Goal: Task Accomplishment & Management: Complete application form

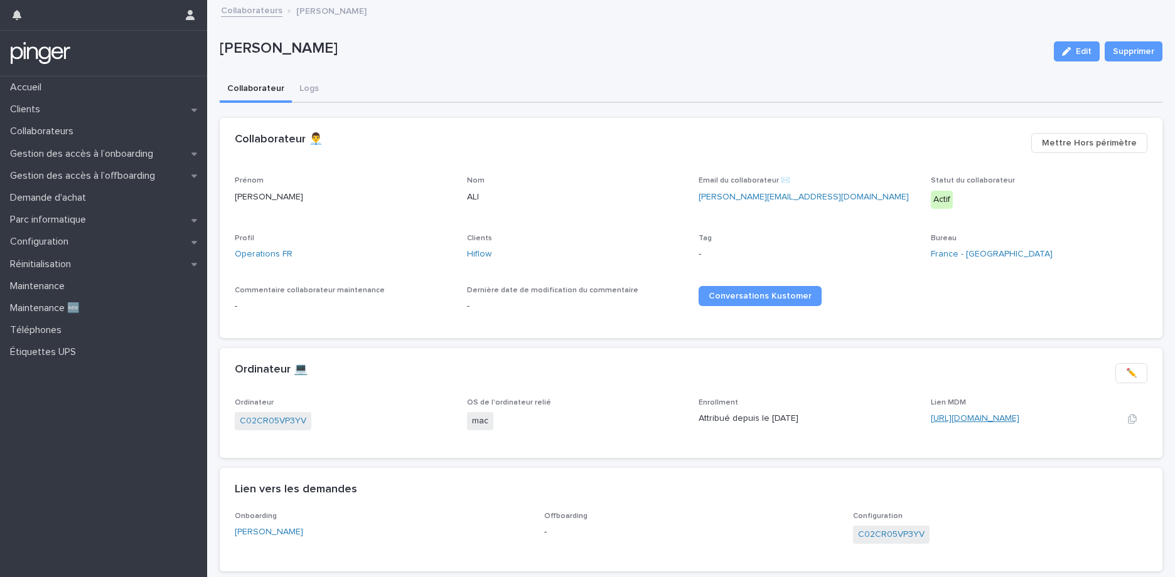
click at [996, 414] on link "https://app.addigy.com/devices/0d8096e6-d9bc-4d0b-ac3e-dd80efbbaf38" at bounding box center [975, 418] width 88 height 9
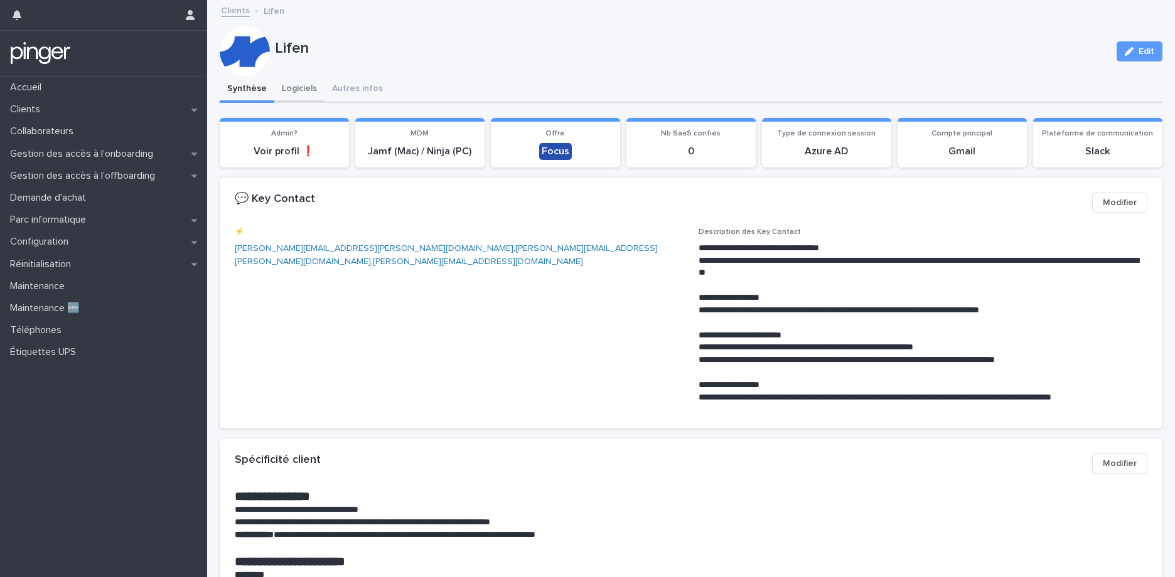
click at [294, 94] on button "Logiciels" at bounding box center [299, 90] width 50 height 26
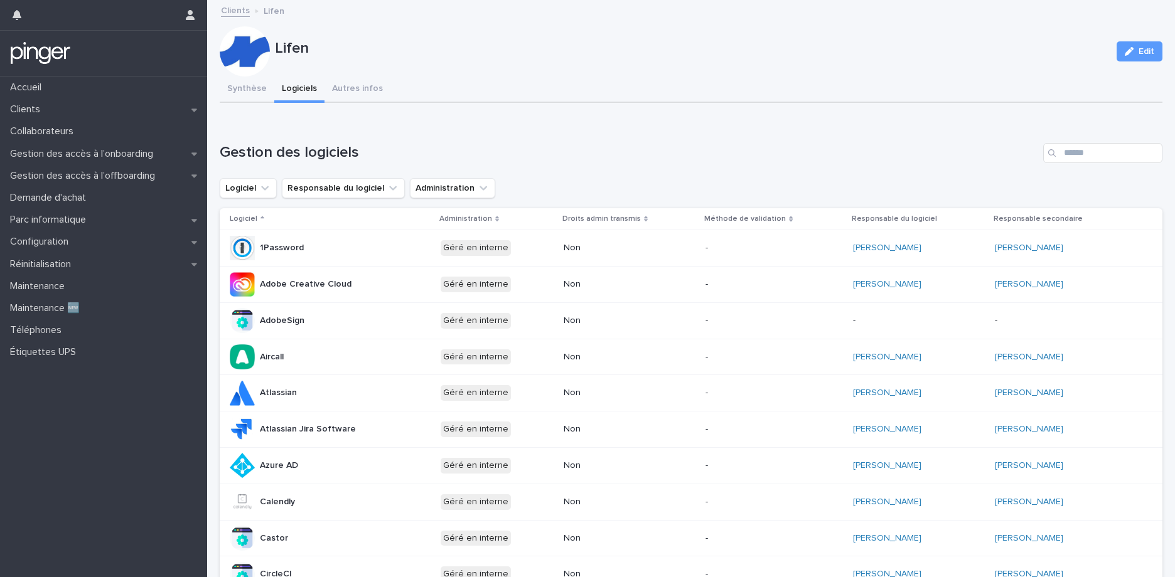
scroll to position [506, 0]
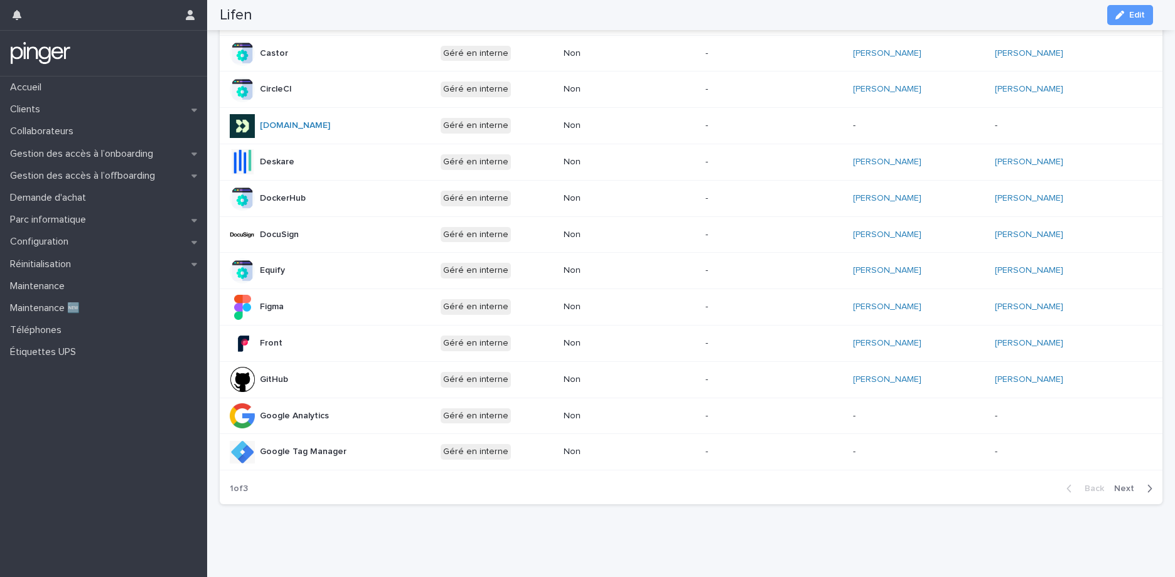
click at [1118, 485] on span "Next" at bounding box center [1128, 489] width 28 height 9
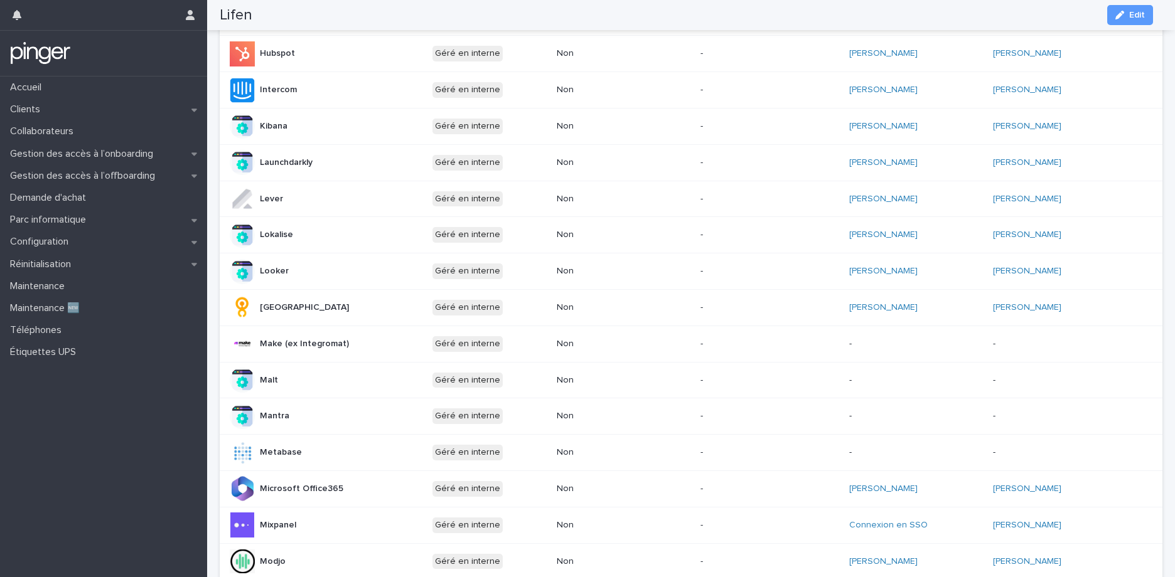
scroll to position [0, 0]
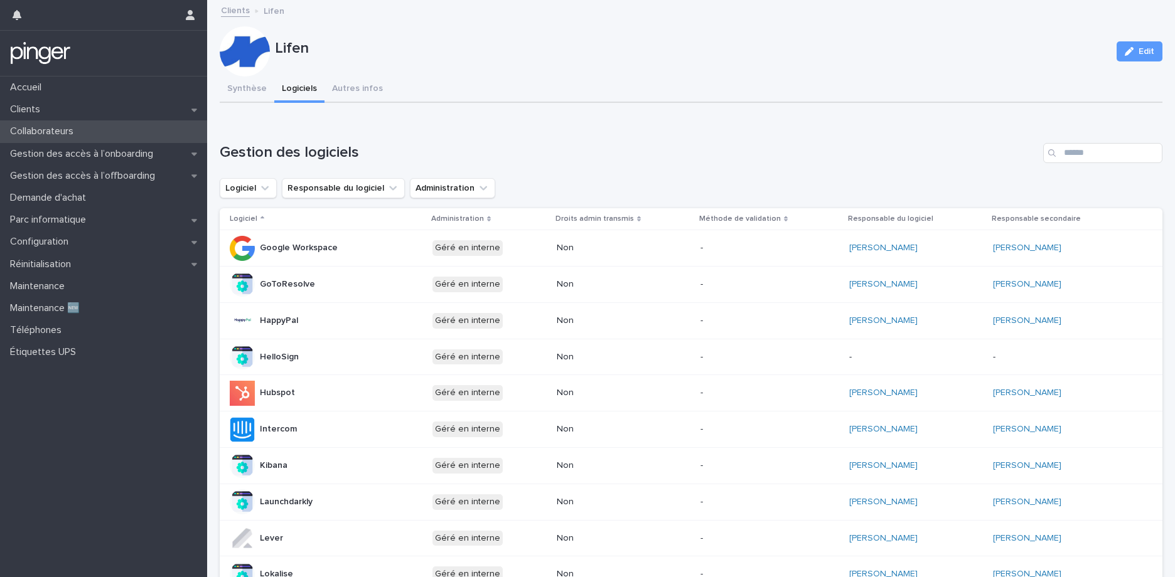
click at [132, 129] on div "Collaborateurs" at bounding box center [103, 132] width 207 height 22
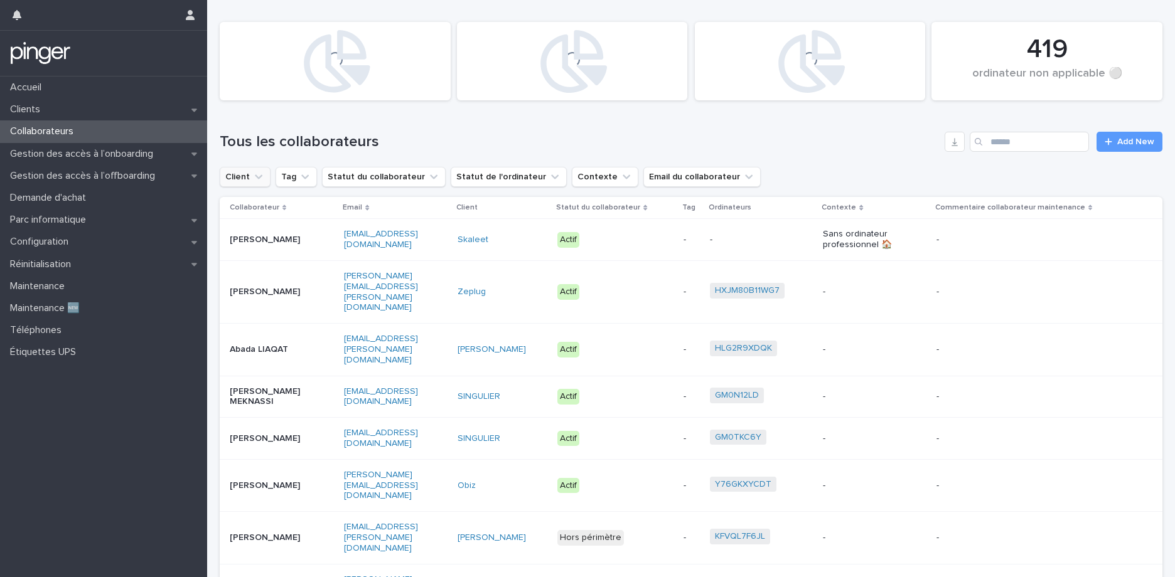
click at [258, 176] on icon "Client" at bounding box center [259, 177] width 8 height 4
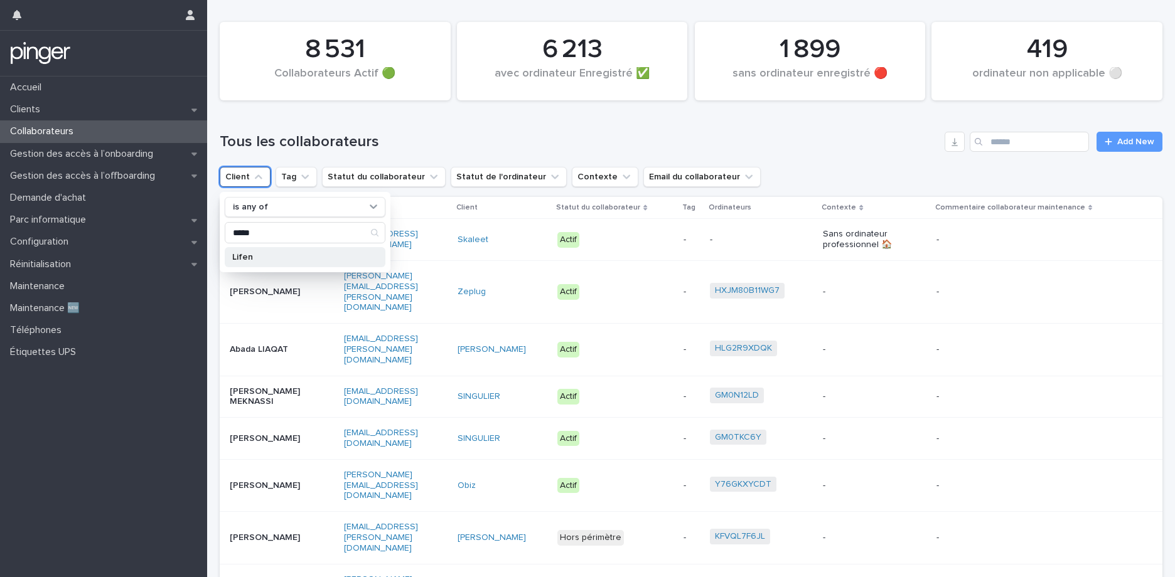
type input "*****"
click at [253, 258] on p "Lifen" at bounding box center [298, 257] width 133 height 9
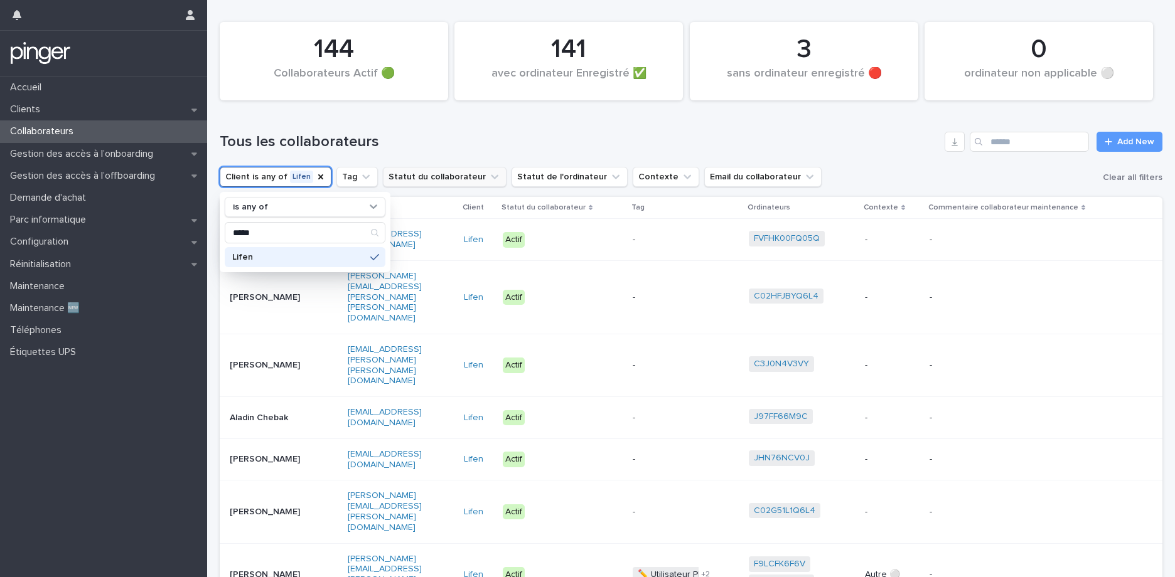
click at [449, 177] on button "Statut du collaborateur" at bounding box center [445, 177] width 124 height 20
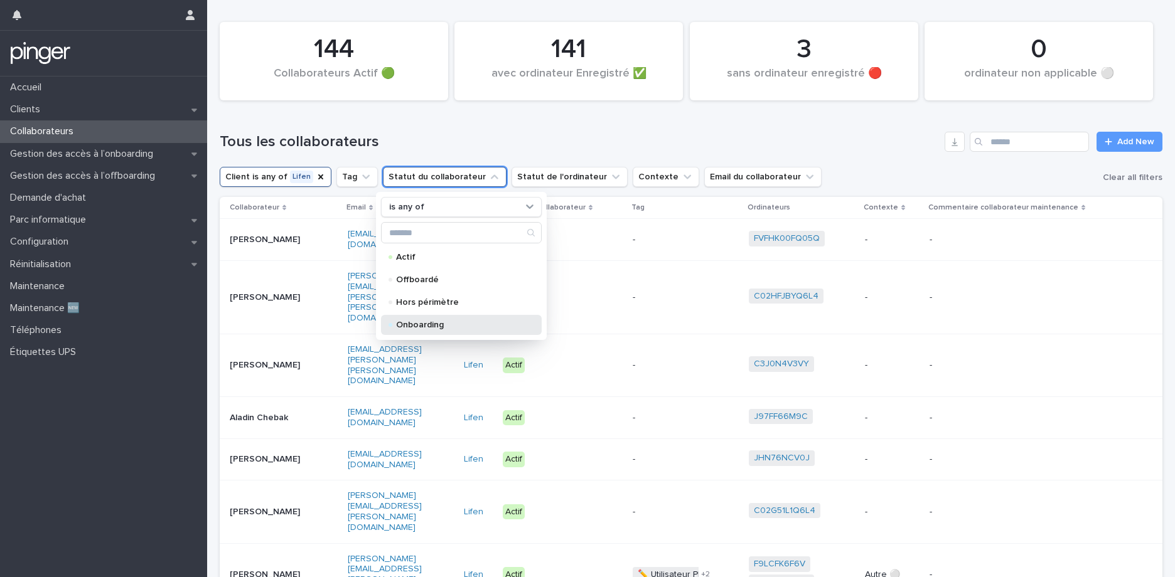
click at [421, 326] on p "Onboarding" at bounding box center [459, 325] width 126 height 9
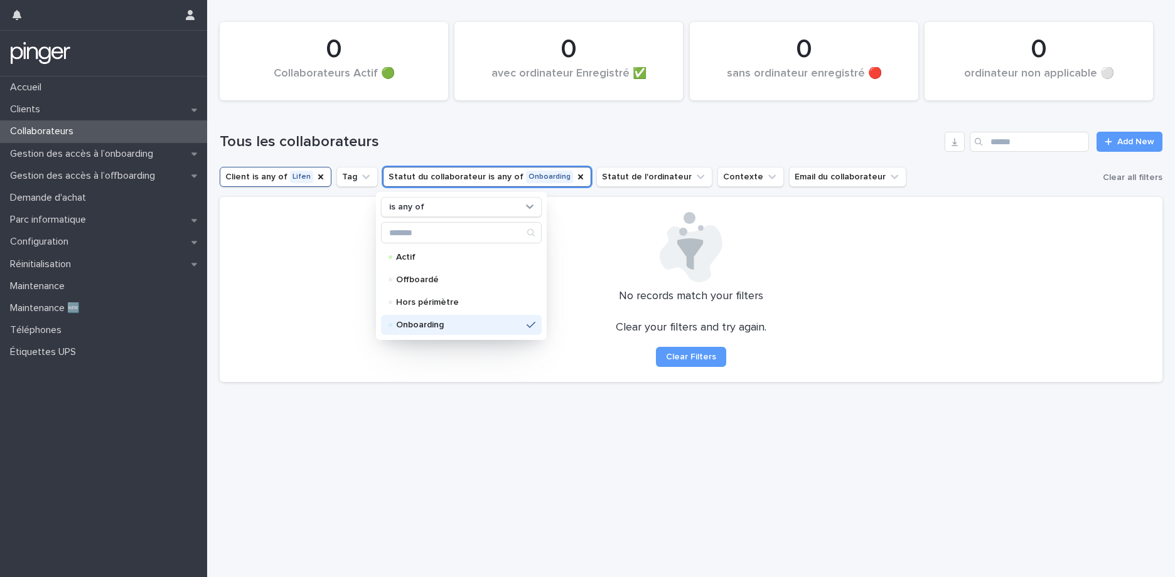
click at [435, 323] on p "Onboarding" at bounding box center [459, 325] width 126 height 9
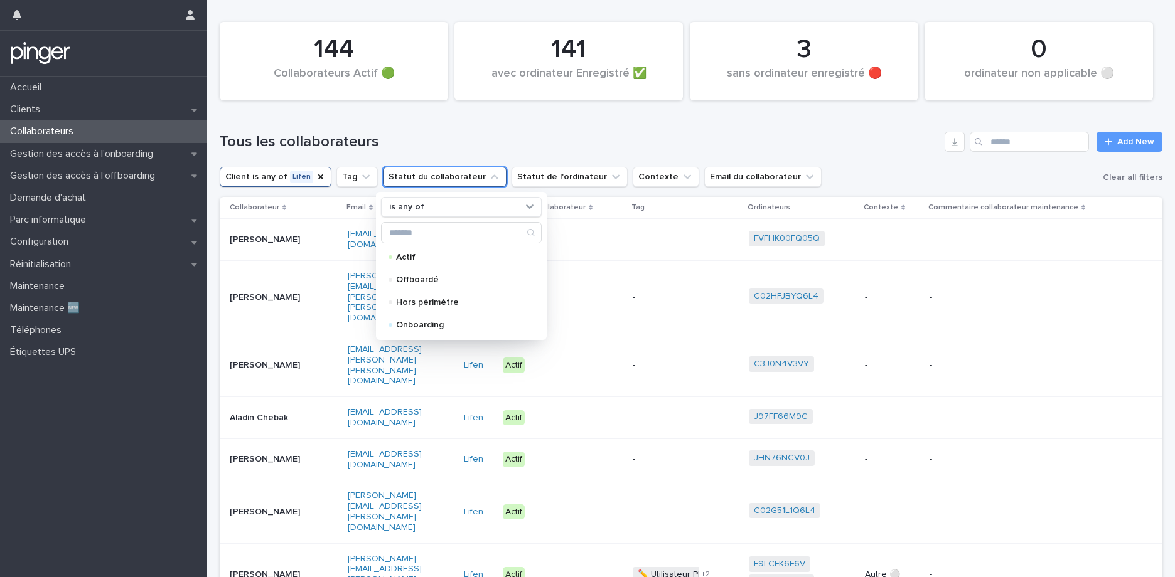
click at [555, 152] on div "Tous les collaborateurs Add New" at bounding box center [691, 137] width 943 height 60
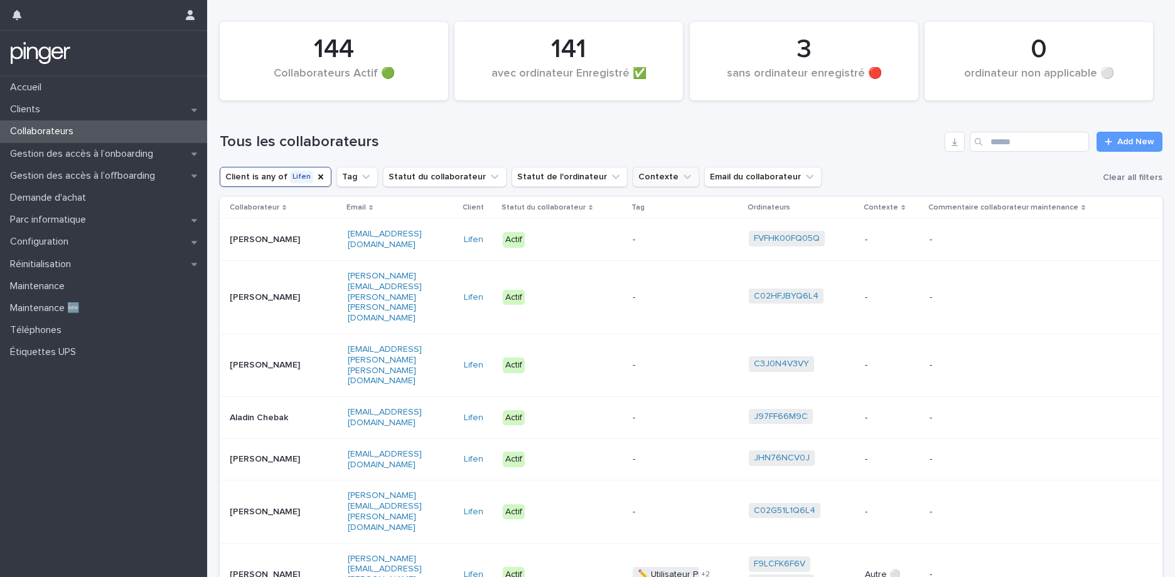
click at [683, 178] on icon "Contexte" at bounding box center [687, 177] width 8 height 4
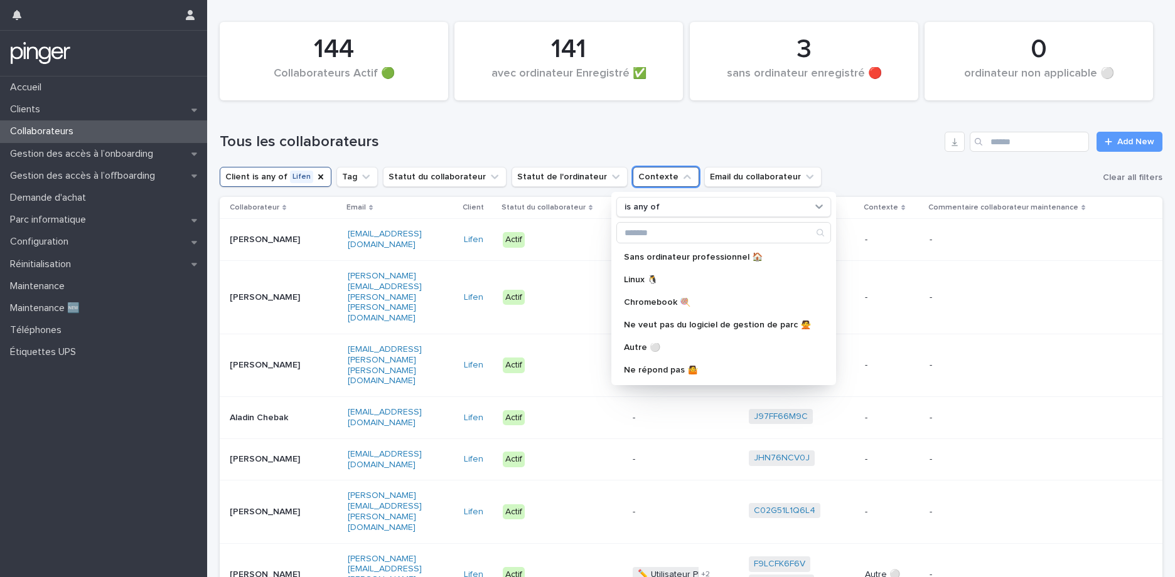
click at [681, 178] on icon "Contexte" at bounding box center [687, 177] width 13 height 13
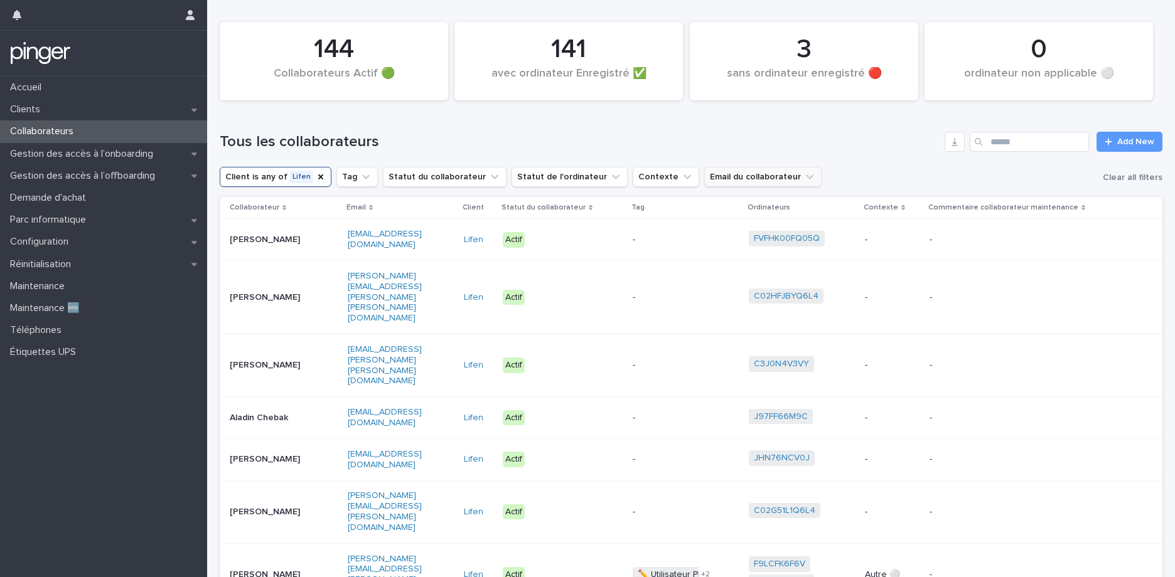
click at [704, 174] on button "Email du collaborateur" at bounding box center [762, 177] width 117 height 20
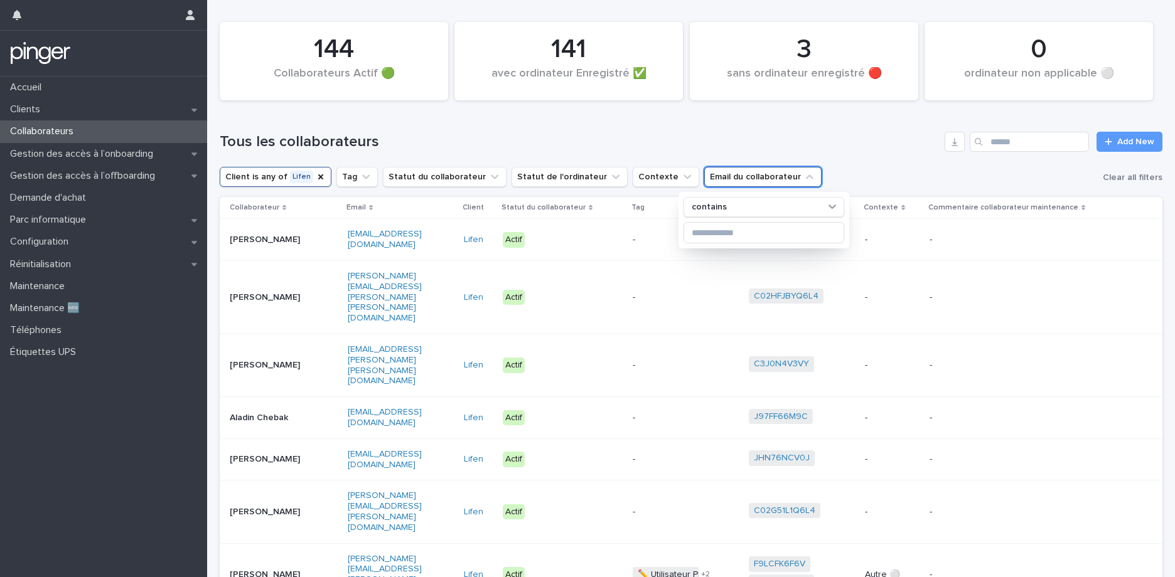
click at [704, 174] on button "Email du collaborateur" at bounding box center [762, 177] width 117 height 20
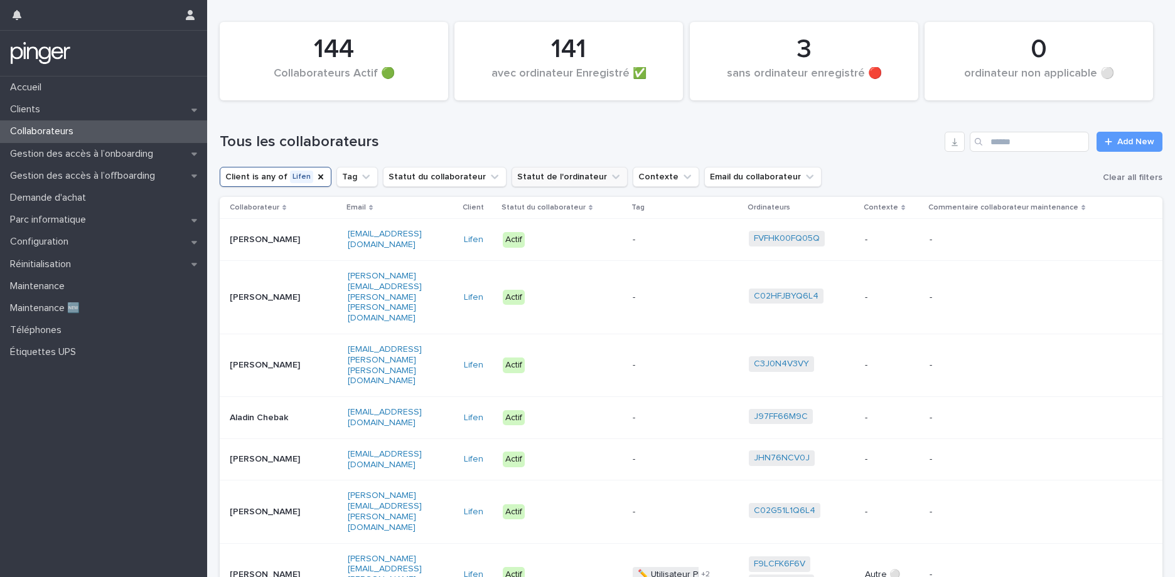
click at [560, 176] on button "Statut de l'ordinateur" at bounding box center [570, 177] width 116 height 20
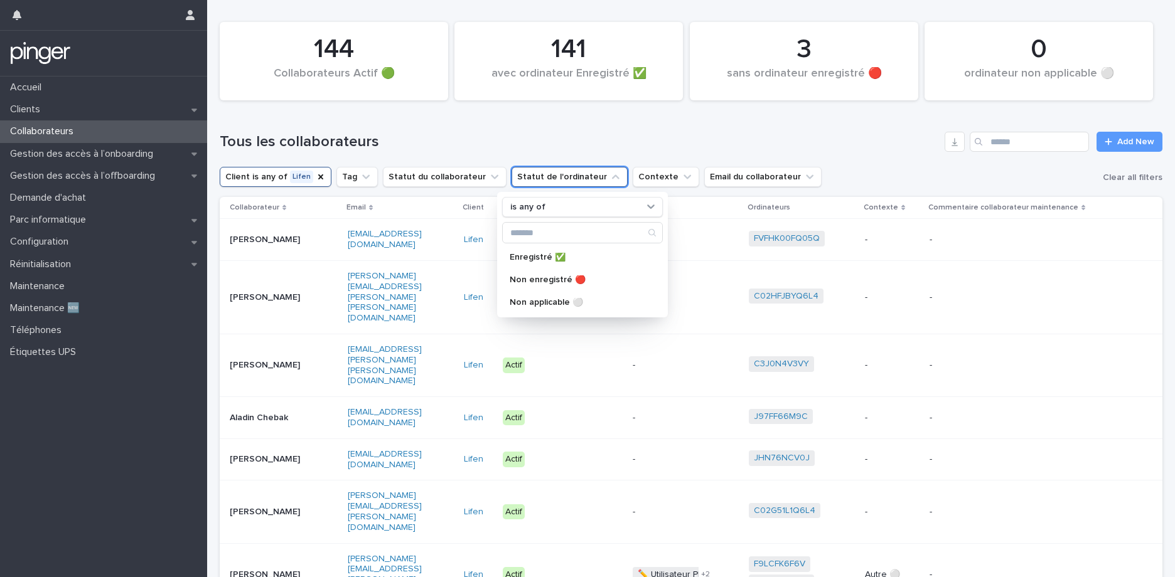
click at [559, 176] on button "Statut de l'ordinateur" at bounding box center [570, 177] width 116 height 20
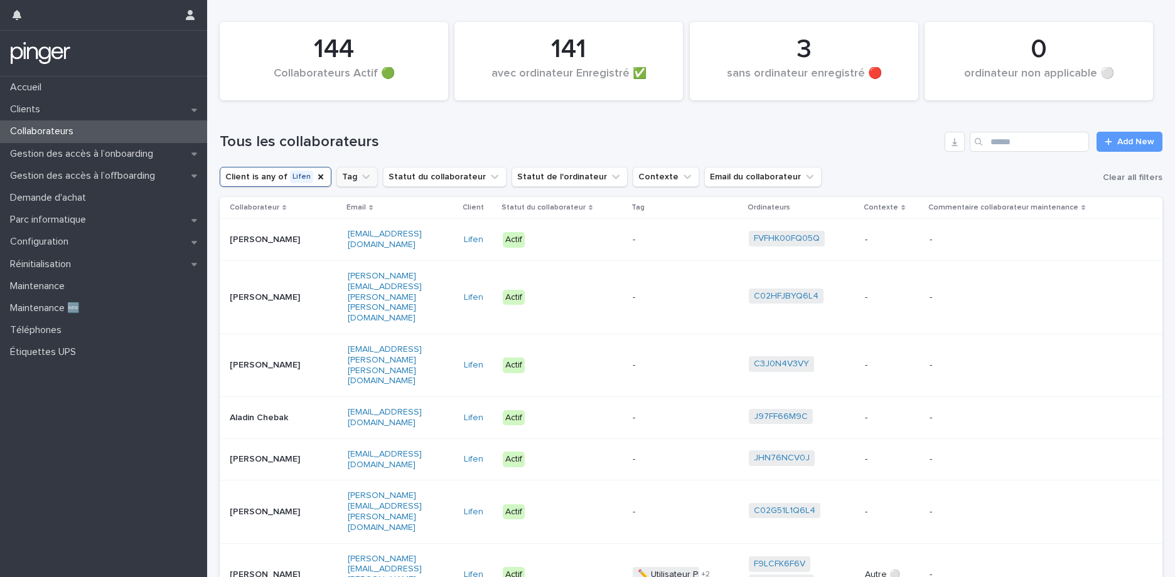
click at [360, 174] on icon "Tag" at bounding box center [366, 177] width 13 height 13
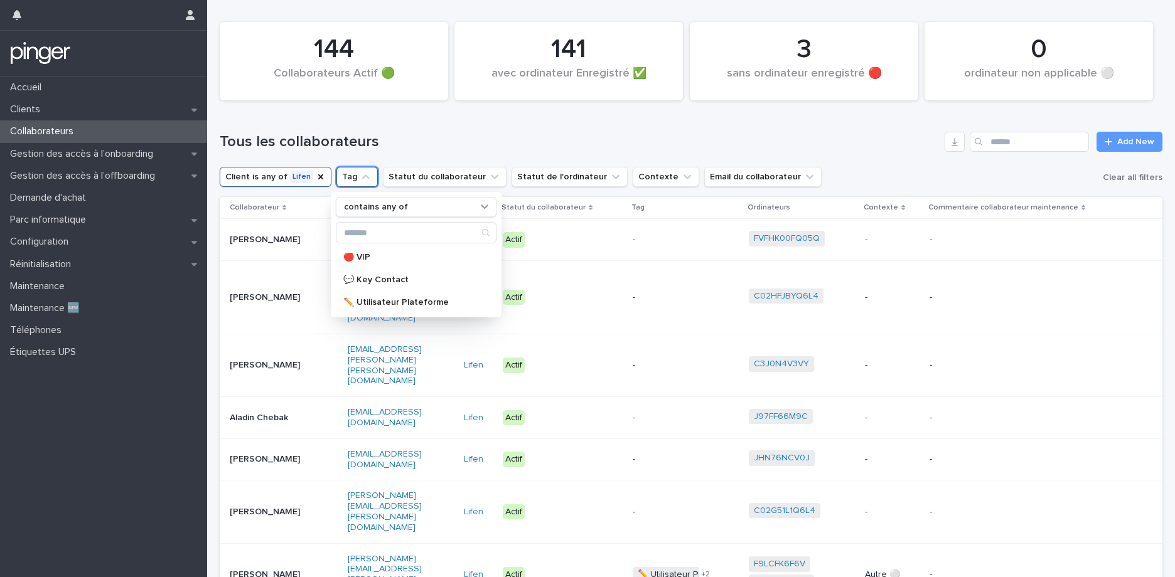
click at [360, 174] on icon "Tag" at bounding box center [366, 177] width 13 height 13
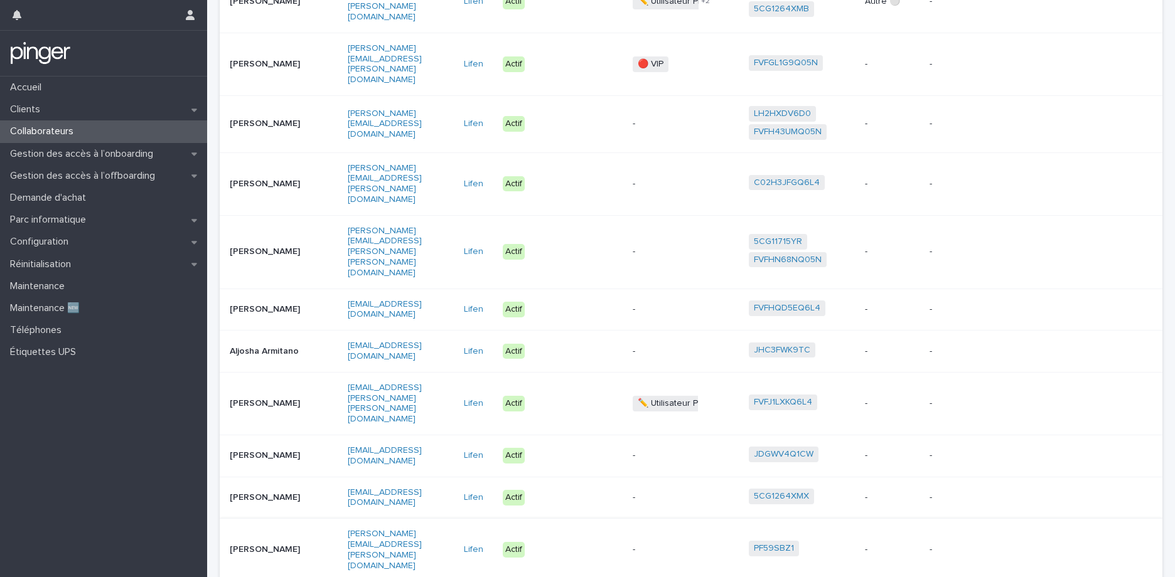
scroll to position [264, 0]
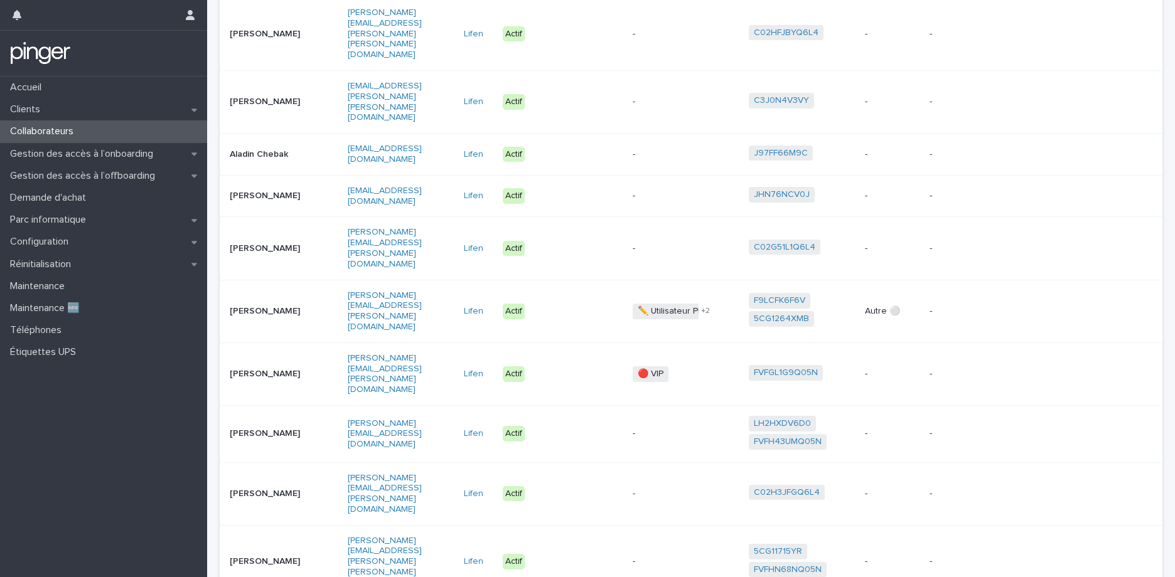
click at [286, 429] on p "Alexandre Platteeuw" at bounding box center [269, 434] width 78 height 11
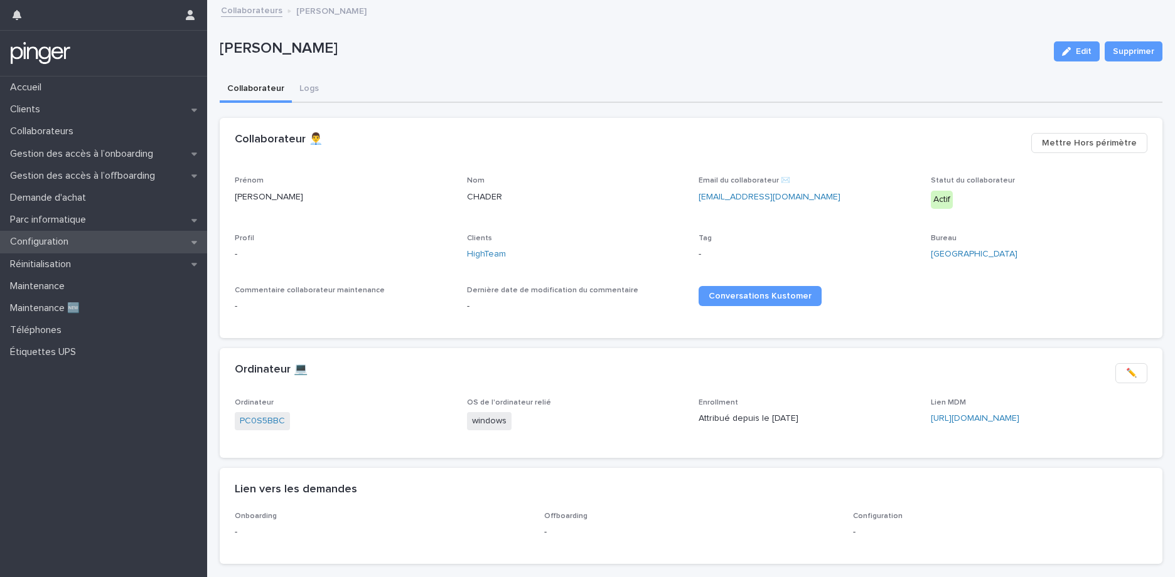
click at [58, 244] on p "Configuration" at bounding box center [41, 242] width 73 height 12
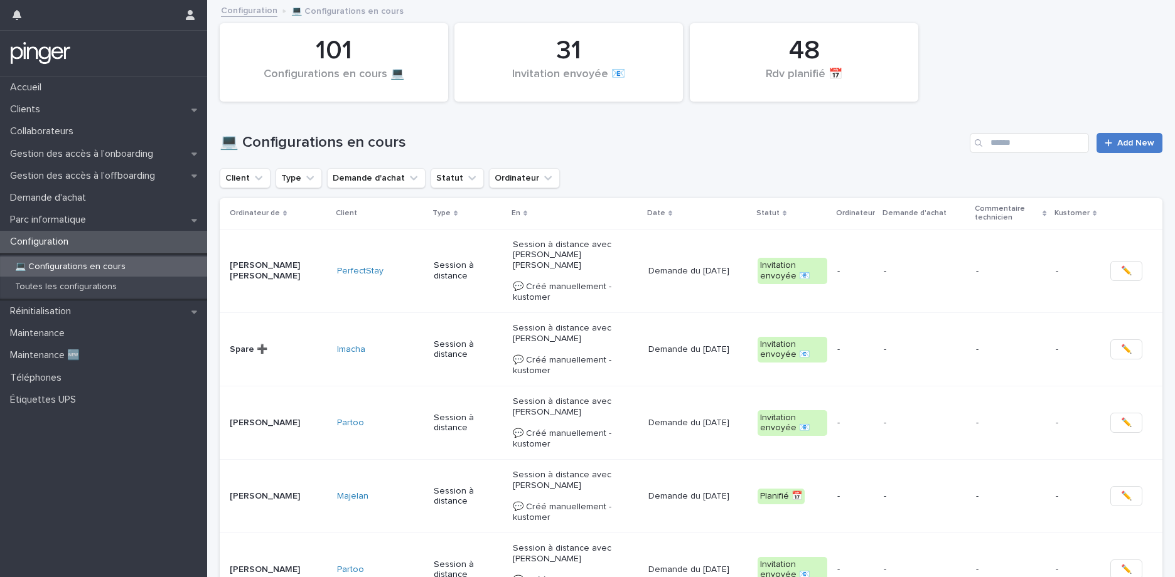
click at [1105, 144] on icon at bounding box center [1109, 143] width 8 height 9
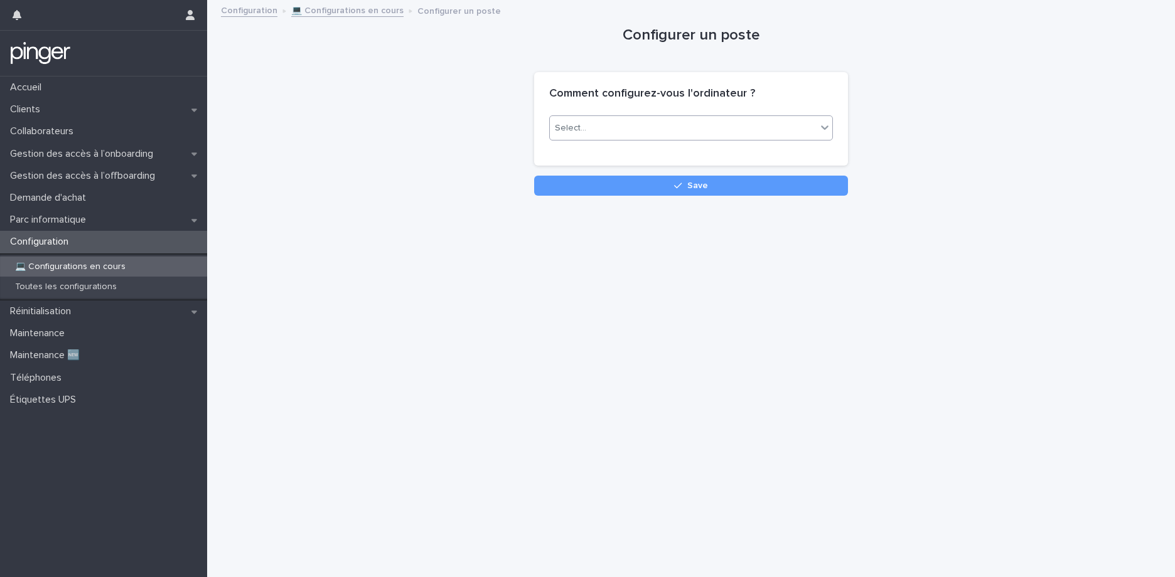
click at [606, 132] on div "Select..." at bounding box center [683, 128] width 267 height 21
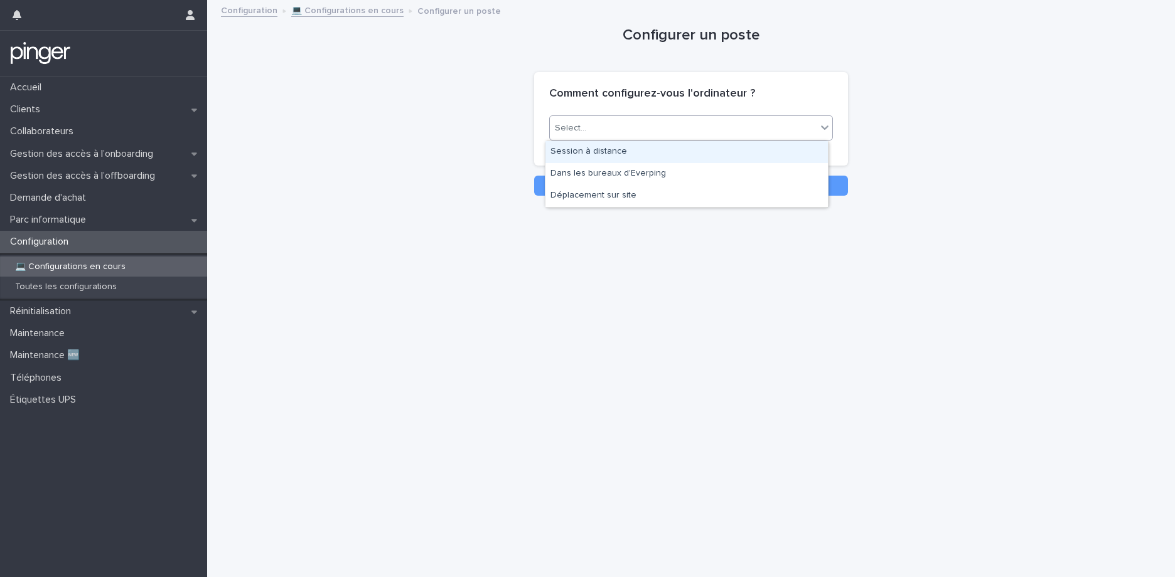
click at [599, 152] on div "Session à distance" at bounding box center [686, 152] width 282 height 22
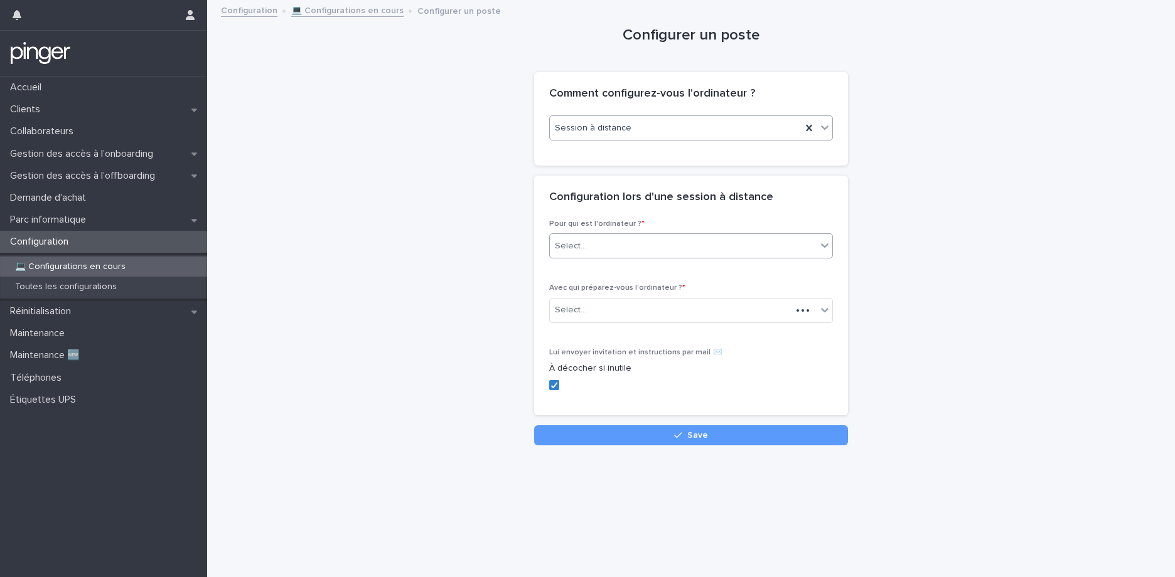
click at [586, 243] on div "Select..." at bounding box center [683, 246] width 267 height 21
click at [577, 266] on div "Collaborateur" at bounding box center [686, 270] width 282 height 22
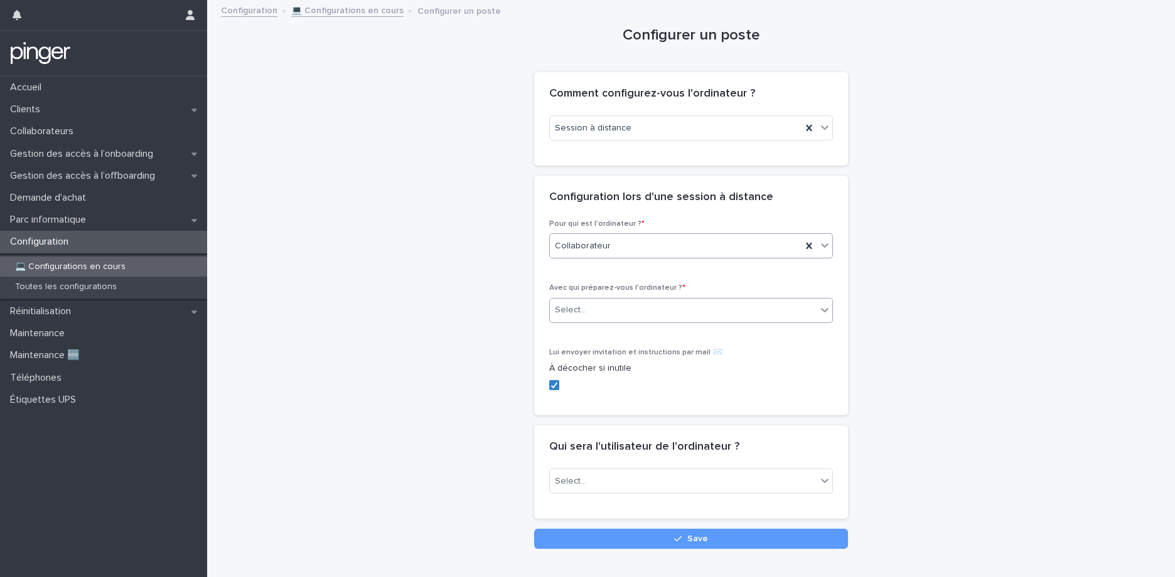
click at [615, 313] on div "Select..." at bounding box center [683, 310] width 267 height 21
type input "******"
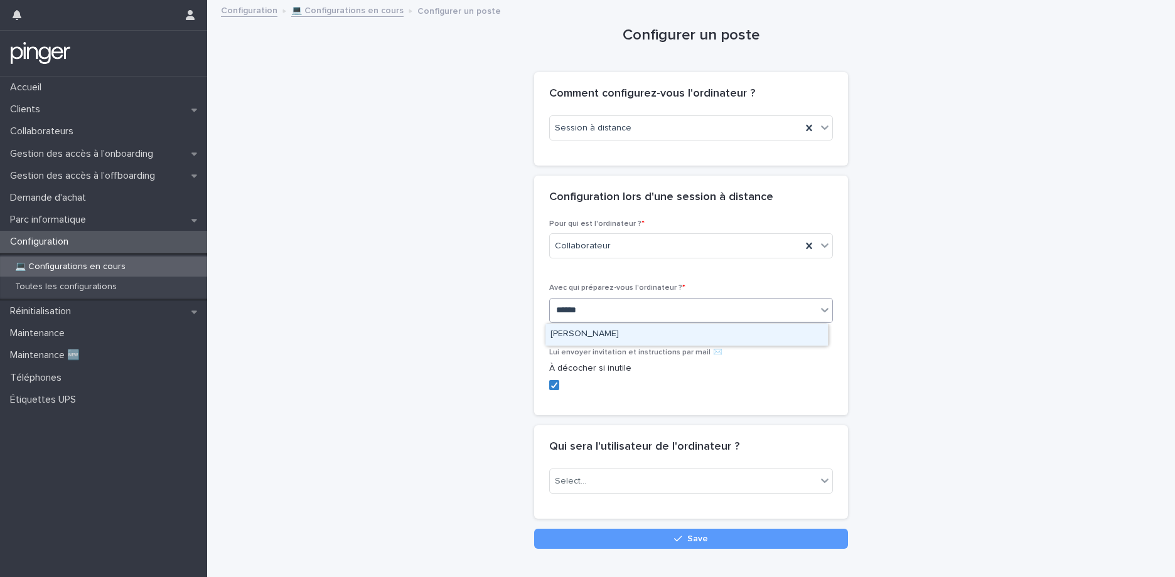
click at [623, 333] on div "Raphael CHADER" at bounding box center [686, 335] width 282 height 22
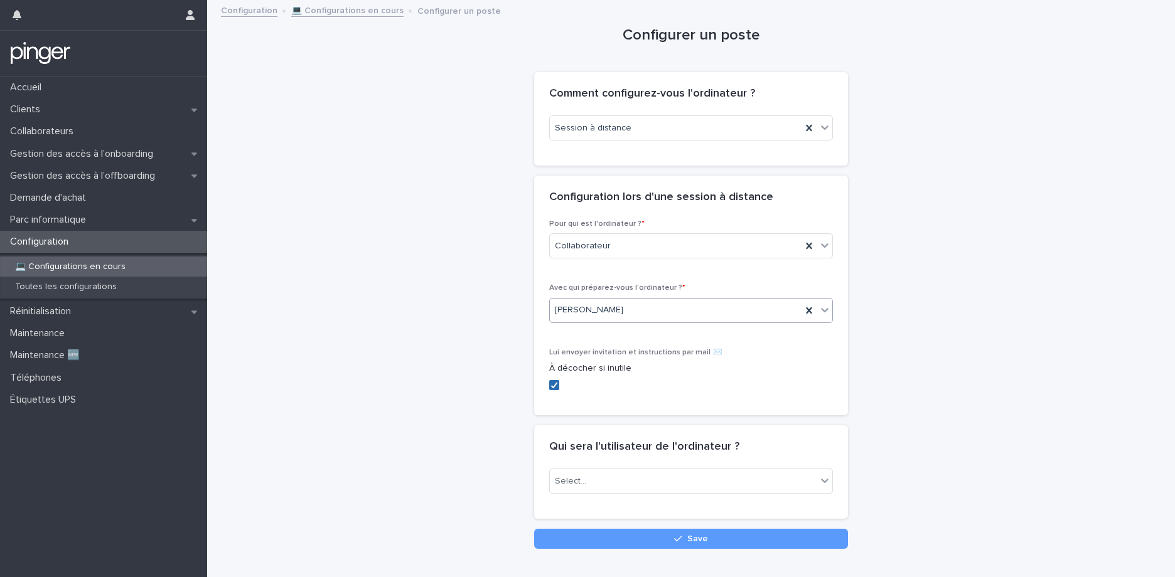
click at [554, 380] on span at bounding box center [554, 385] width 10 height 10
click at [630, 488] on div "Select..." at bounding box center [683, 481] width 267 height 21
type input "******"
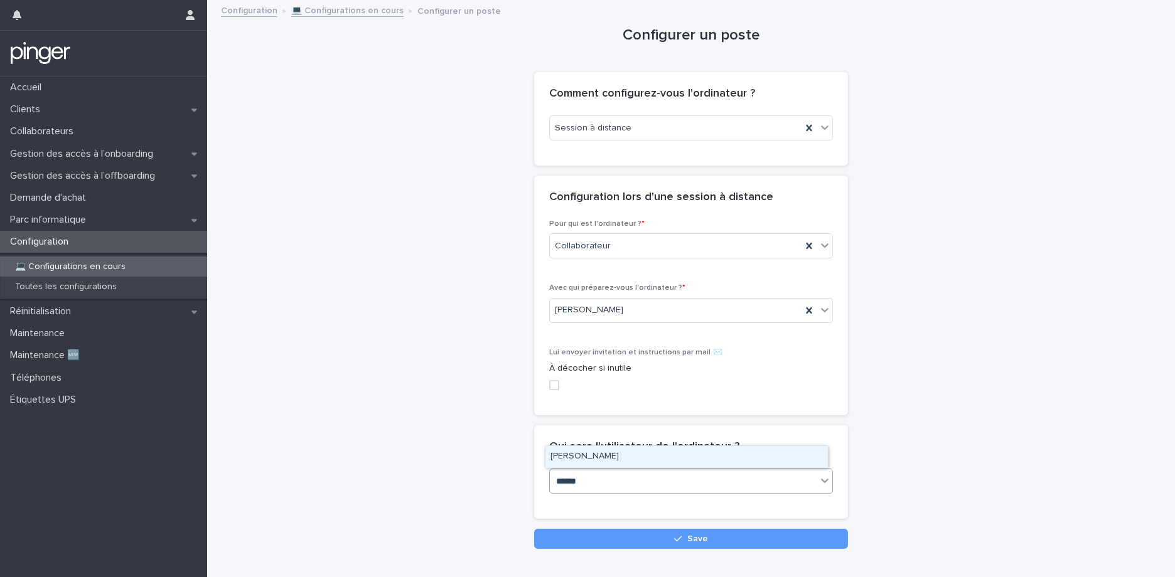
click at [611, 460] on div "Raphael CHADER" at bounding box center [686, 457] width 282 height 22
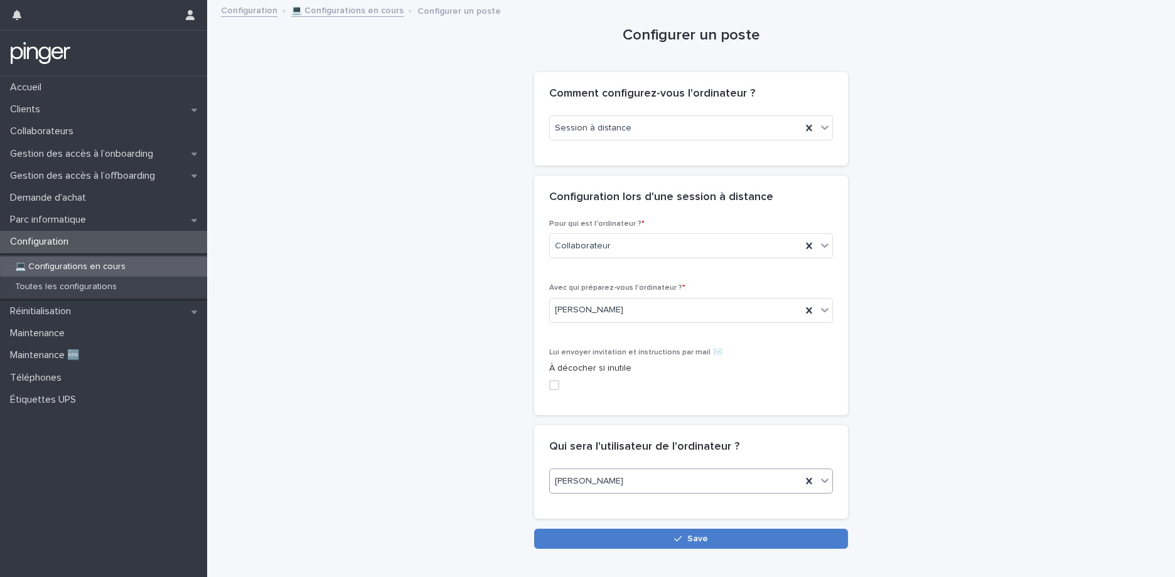
click at [643, 539] on button "Save" at bounding box center [691, 539] width 314 height 20
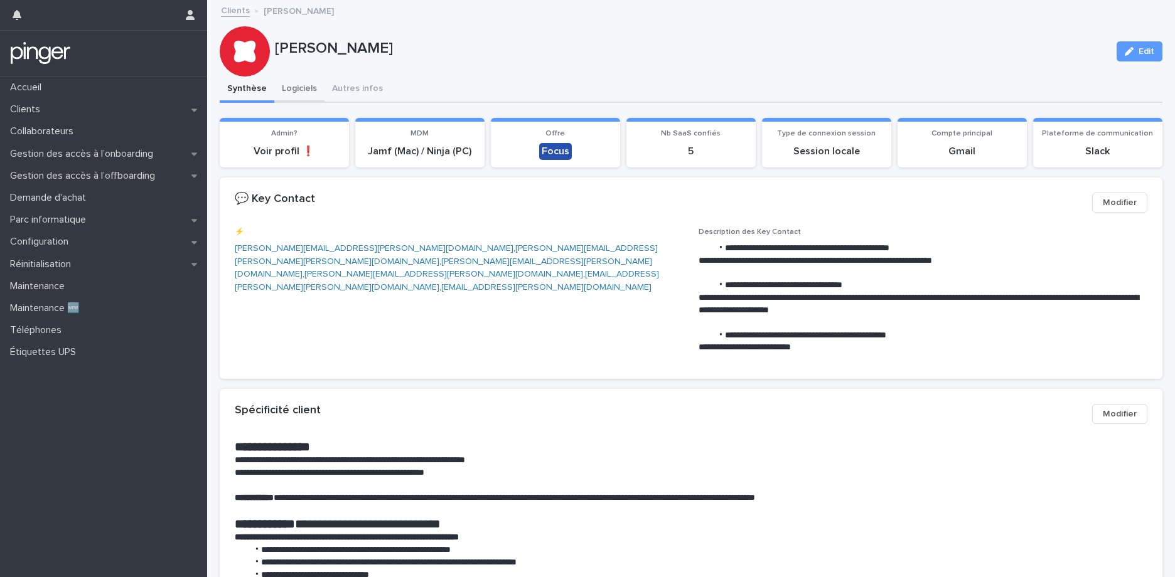
click at [280, 84] on button "Logiciels" at bounding box center [299, 90] width 50 height 26
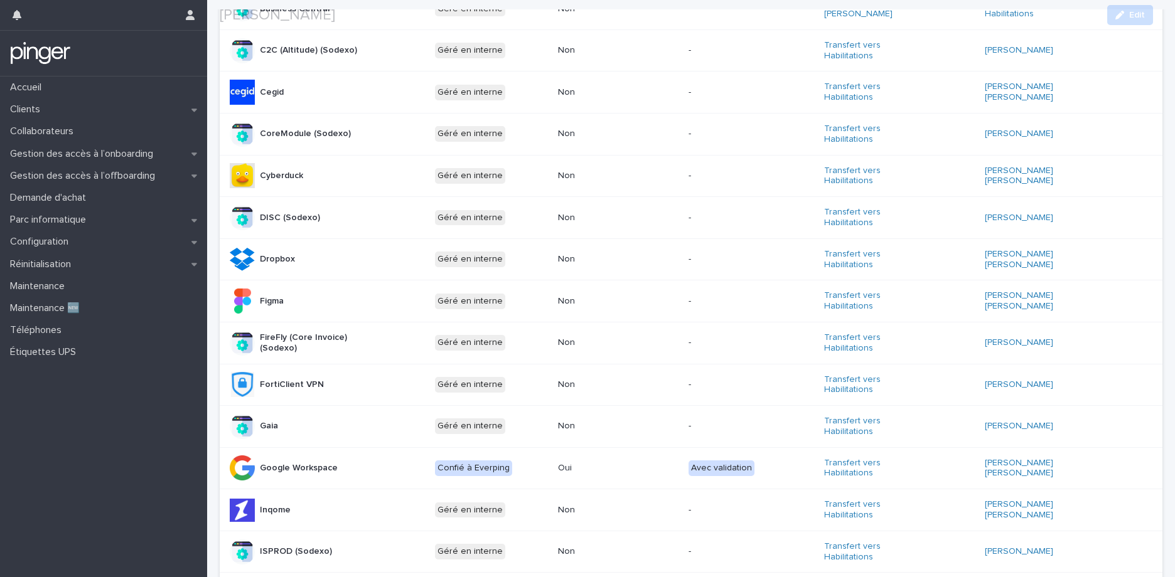
scroll to position [740, 0]
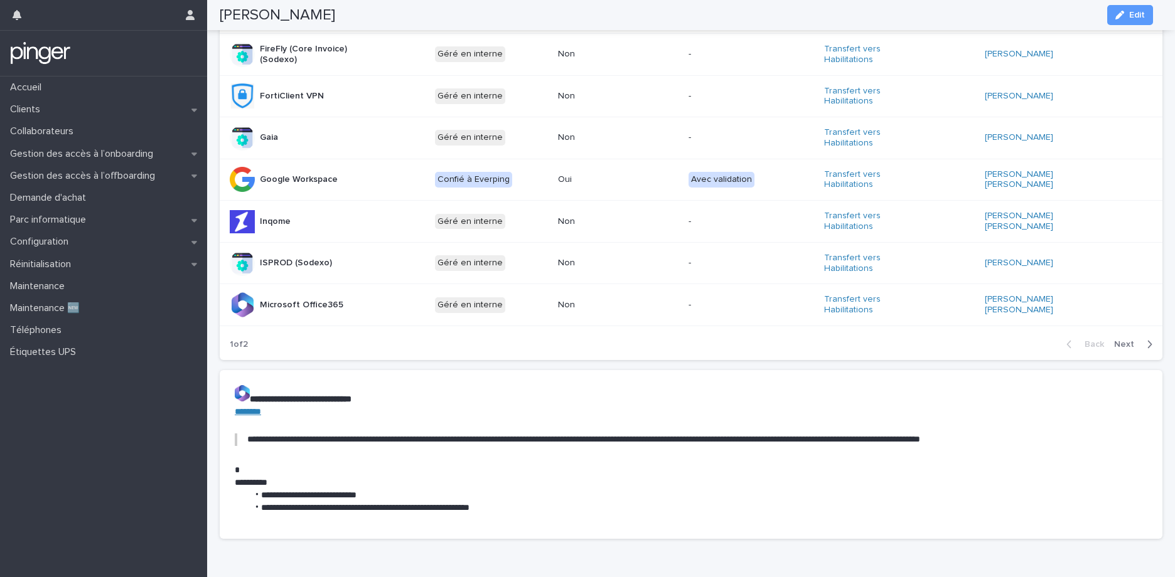
click at [1109, 339] on button "Next" at bounding box center [1135, 344] width 53 height 11
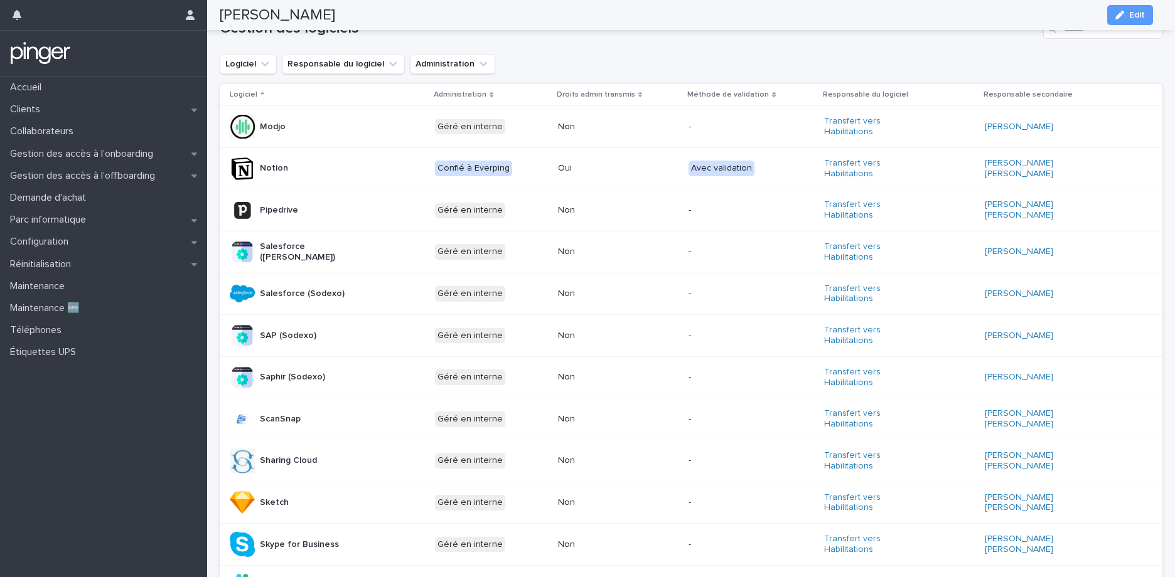
scroll to position [506, 0]
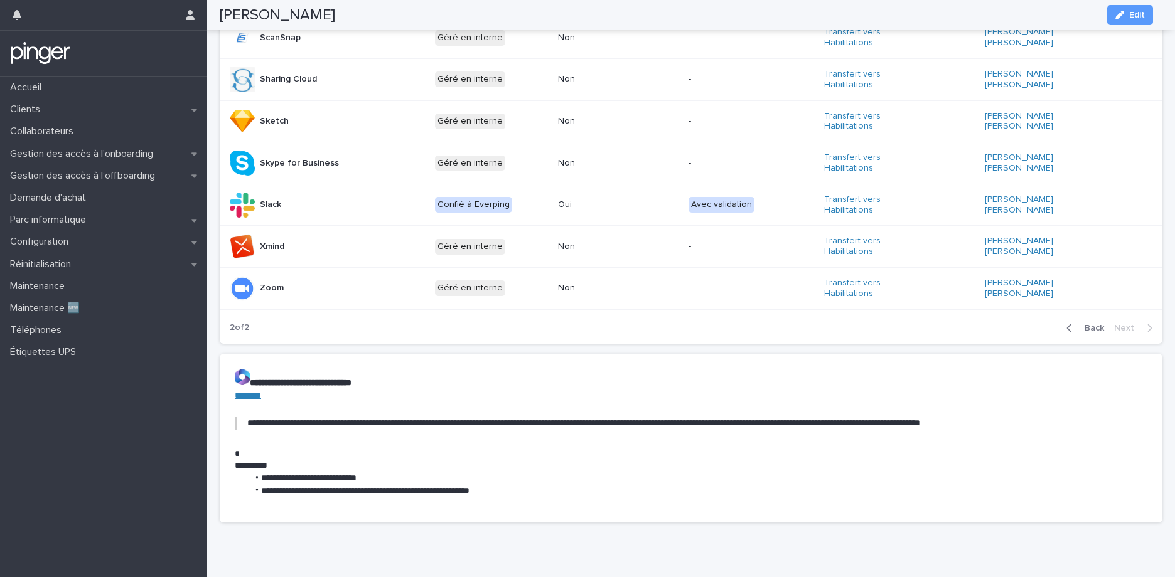
click at [1083, 324] on span "Back" at bounding box center [1090, 328] width 27 height 9
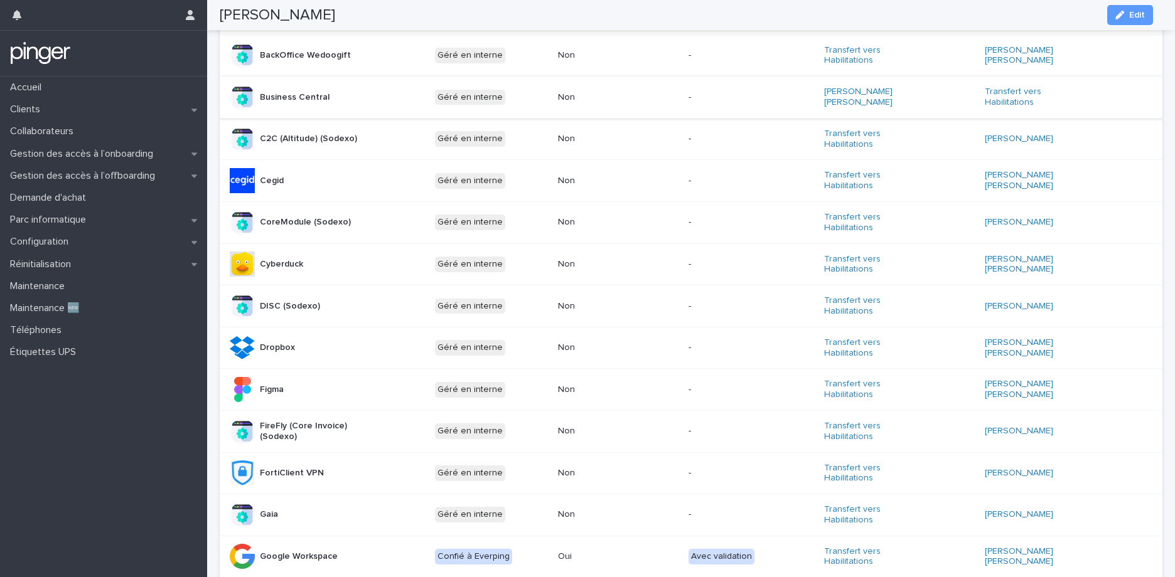
scroll to position [94, 0]
